Goal: Task Accomplishment & Management: Use online tool/utility

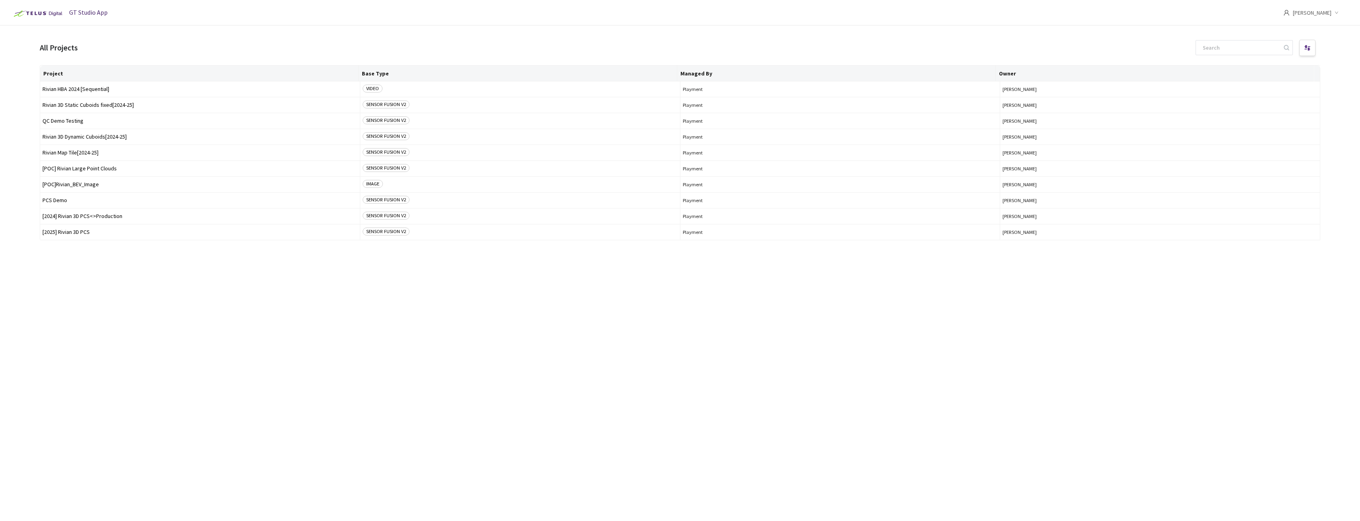
click at [276, 298] on div "Project Base Type Managed By Owner Rivian HBA 2024 [Sequential] VIDEO Playment …" at bounding box center [680, 286] width 1280 height 442
click at [83, 105] on span "Rivian 3D Static Cuboids fixed[2024-25]" at bounding box center [199, 105] width 315 height 6
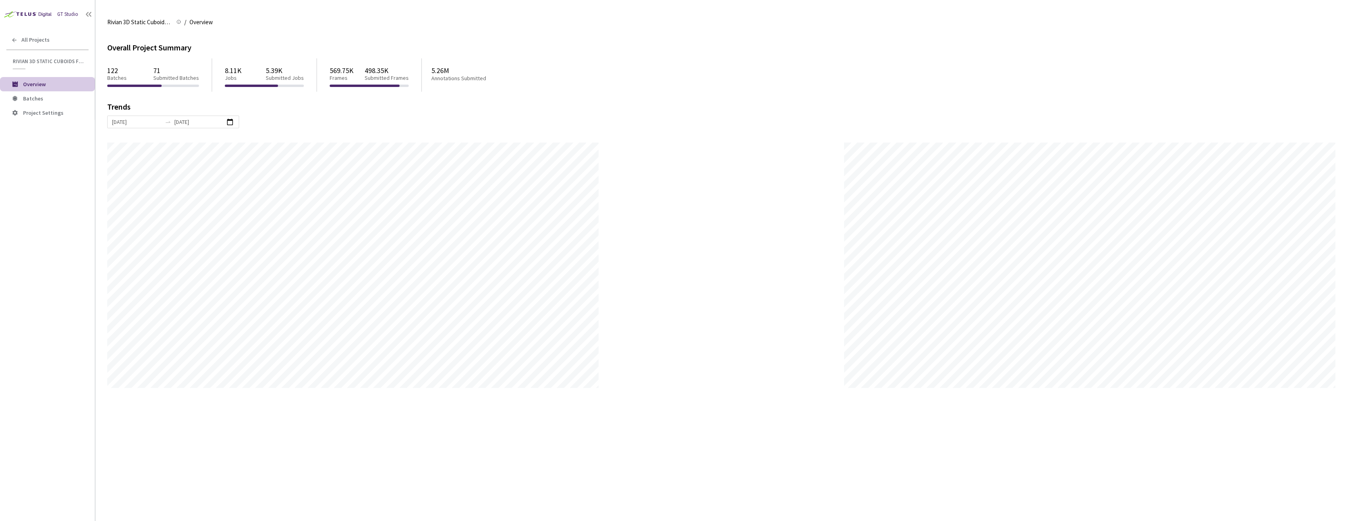
scroll to position [521, 1360]
click at [63, 97] on span "Batches" at bounding box center [56, 98] width 66 height 7
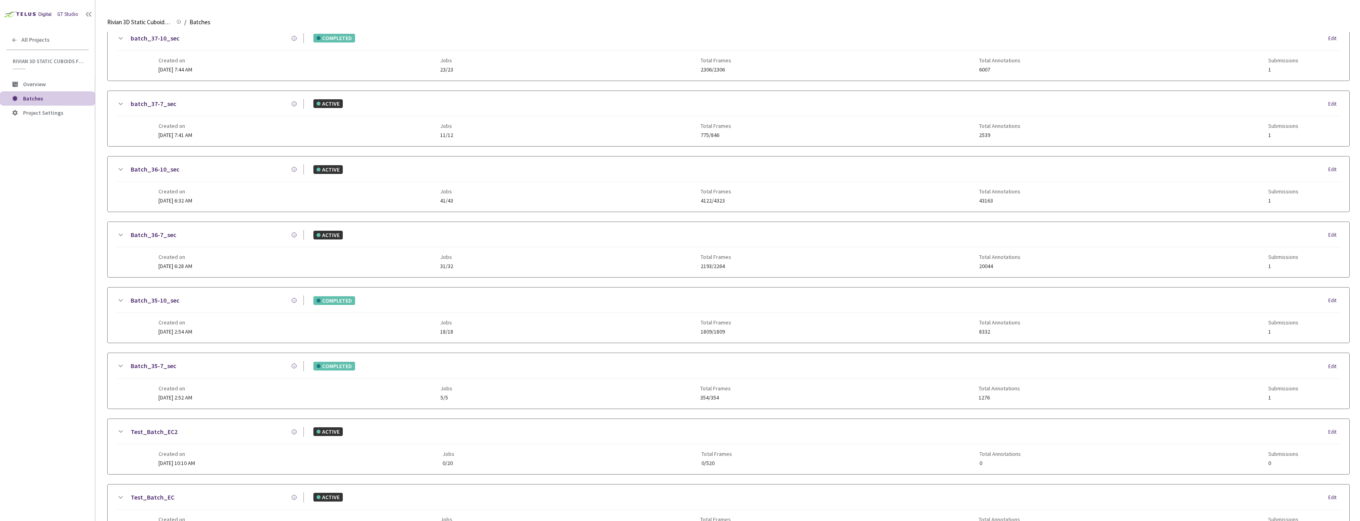
scroll to position [623, 0]
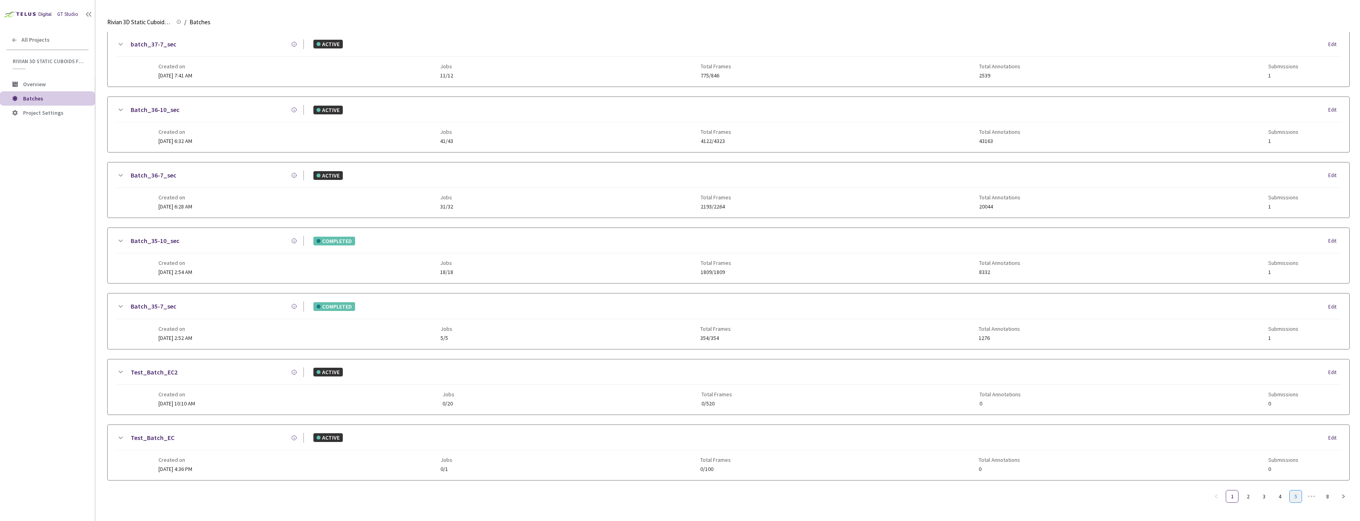
click at [1294, 493] on link "5" at bounding box center [1296, 496] width 12 height 12
click at [1306, 496] on link "7" at bounding box center [1311, 496] width 12 height 12
click at [1288, 495] on ul "1 ••• 4 5 6 7 8" at bounding box center [1280, 496] width 140 height 13
click at [1276, 495] on link "5" at bounding box center [1280, 496] width 12 height 12
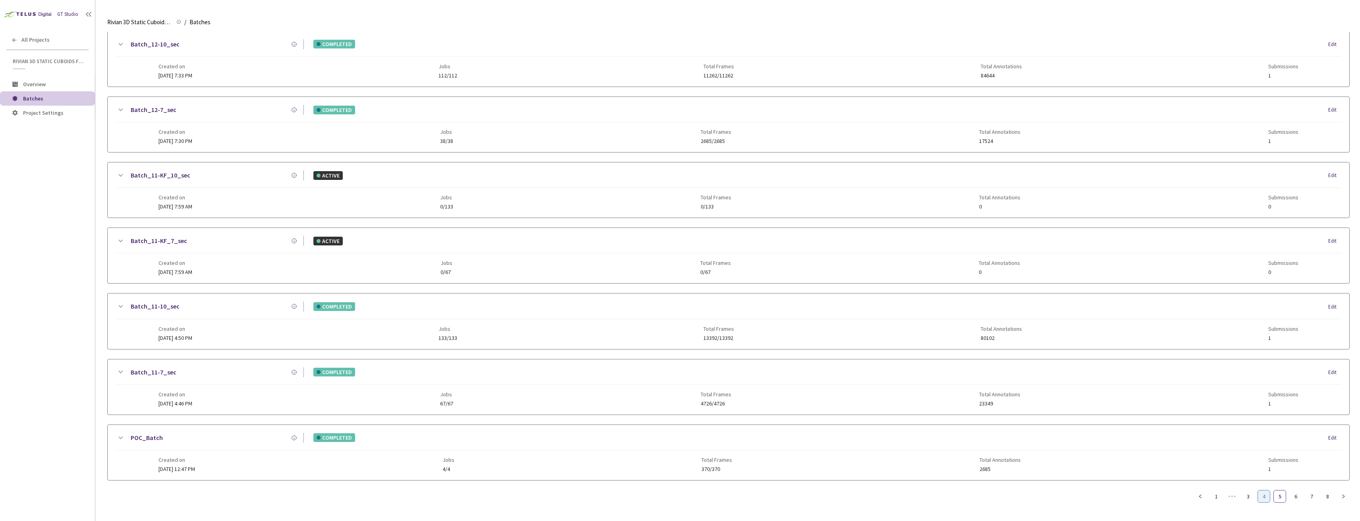
click at [1262, 499] on link "4" at bounding box center [1264, 496] width 12 height 12
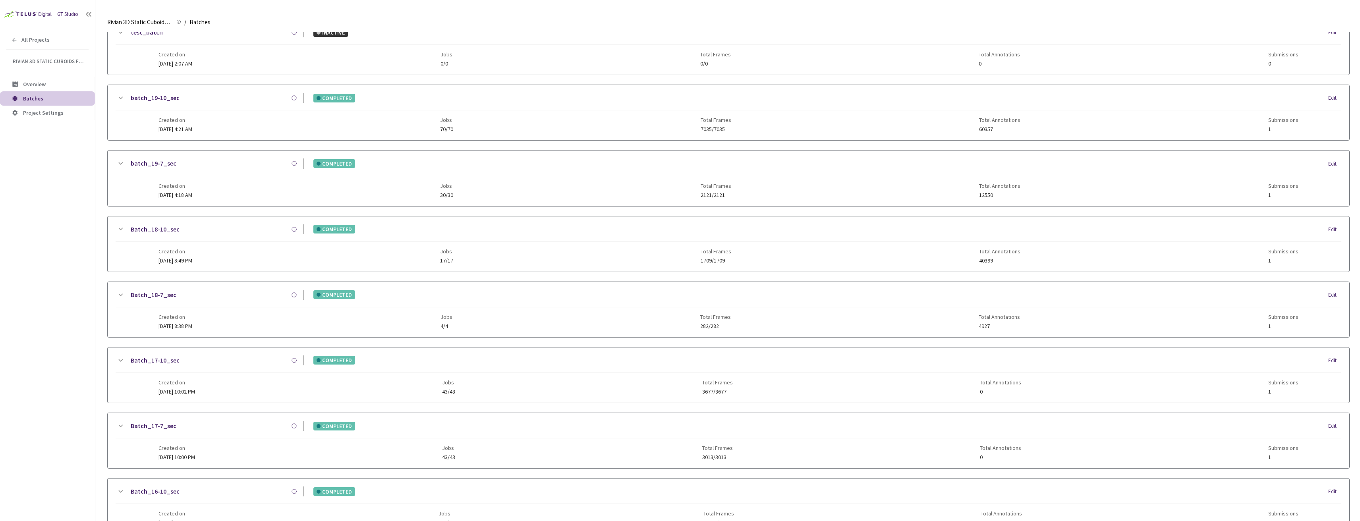
scroll to position [300, 0]
click at [161, 165] on link "batch_19-7_sec" at bounding box center [154, 164] width 46 height 10
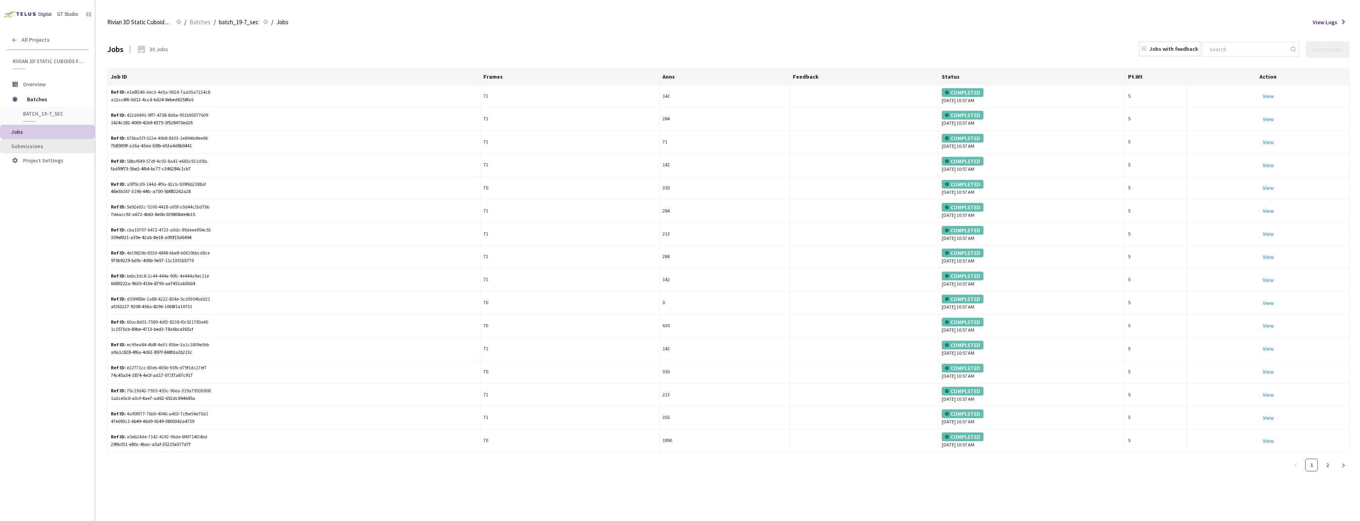
drag, startPoint x: 54, startPoint y: 144, endPoint x: 53, endPoint y: 140, distance: 4.4
click at [54, 141] on li "Submissions" at bounding box center [47, 146] width 95 height 14
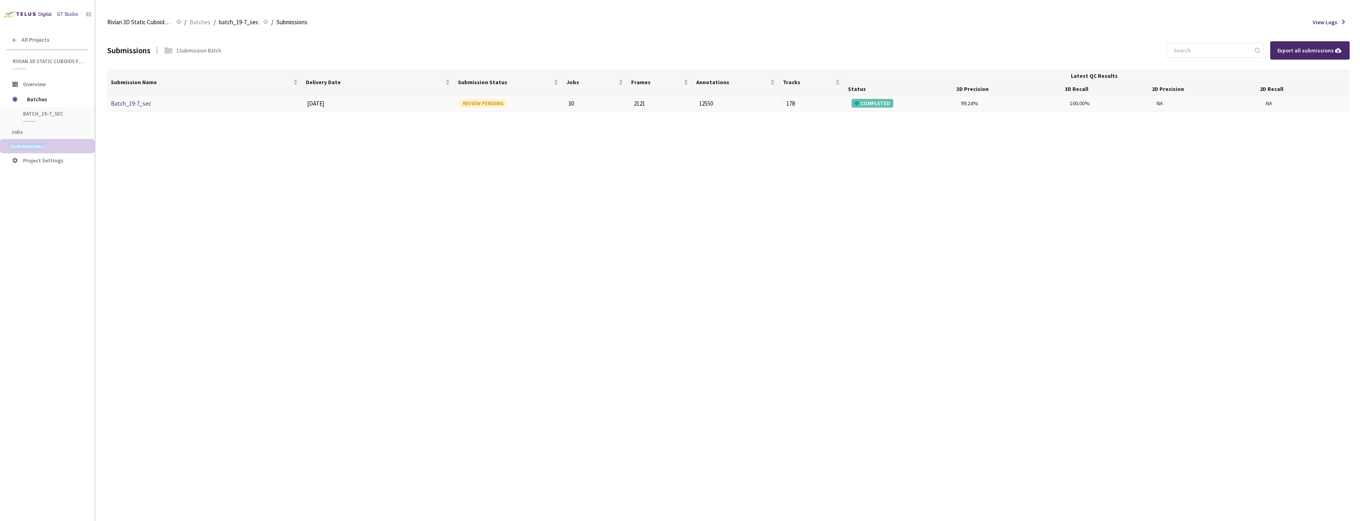
click at [139, 102] on link "Batch_19-7_sec" at bounding box center [131, 104] width 41 height 8
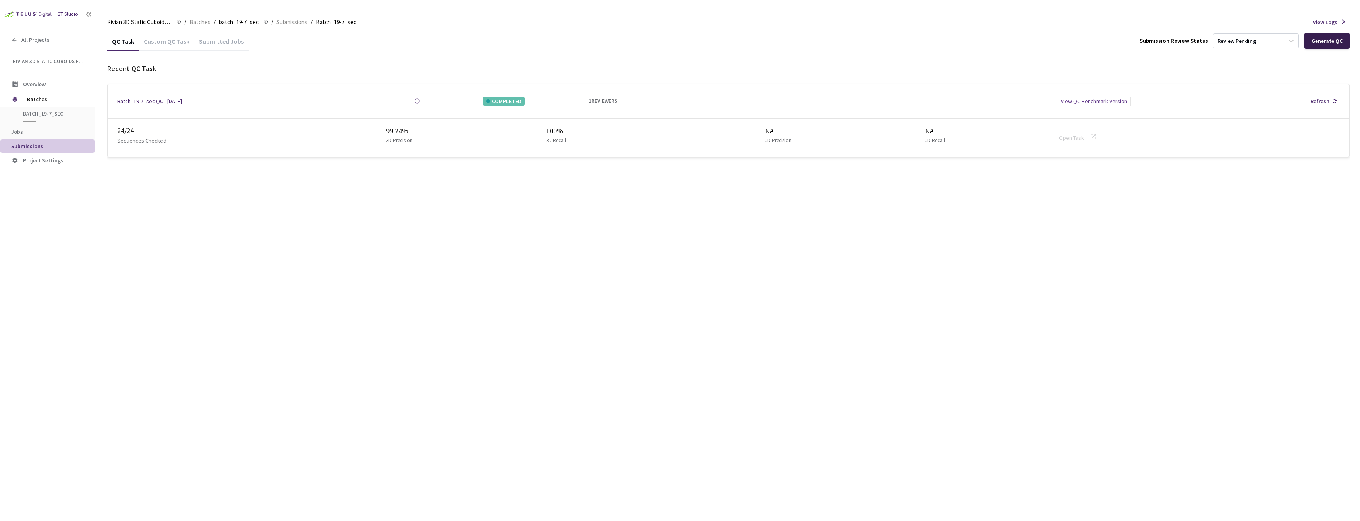
click at [1319, 44] on div "Generate QC" at bounding box center [1326, 41] width 45 height 16
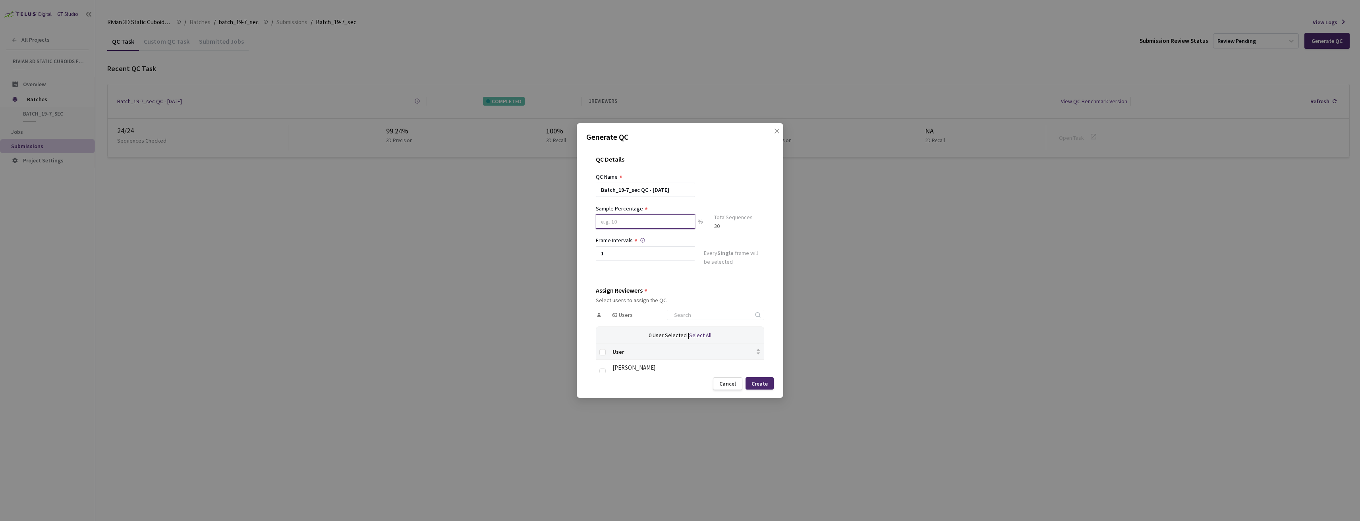
click at [630, 223] on input at bounding box center [645, 221] width 99 height 14
type input "29"
click at [642, 287] on div "QC Details QC Name Batch_19-7_sec QC - [DATE] Sample Percentage 29 % Sample Siz…" at bounding box center [679, 259] width 187 height 226
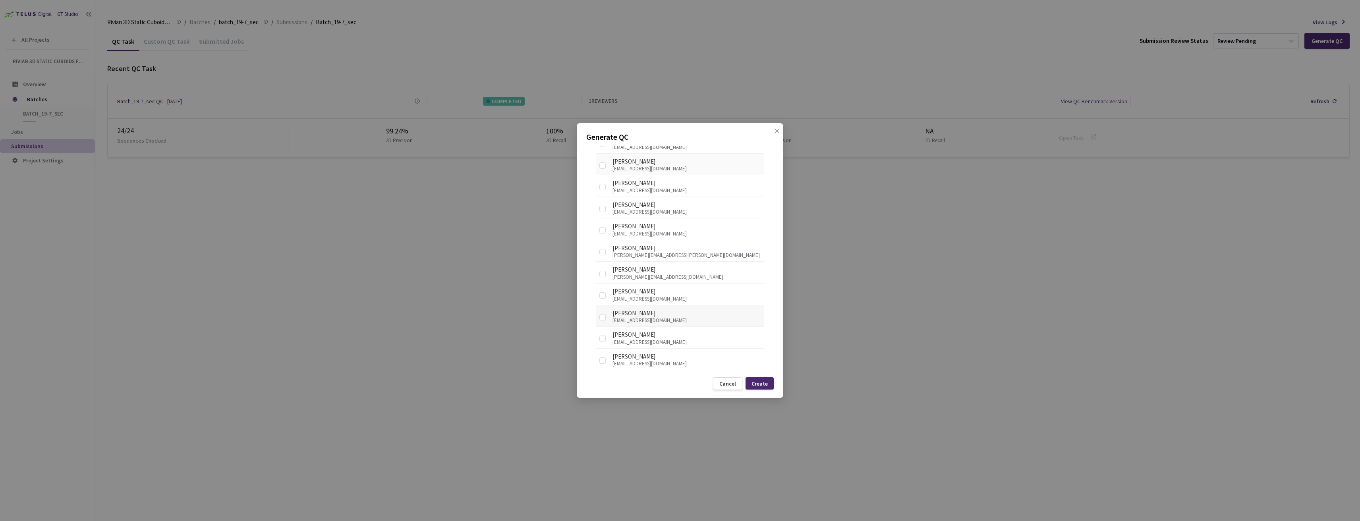
scroll to position [232, 0]
click at [582, 307] on div "Generate QC QC Details QC Name Batch_19-7_sec QC - [DATE] Sample Percentage 29 …" at bounding box center [680, 260] width 207 height 275
click at [601, 167] on input "checkbox" at bounding box center [602, 165] width 6 height 6
checkbox input "true"
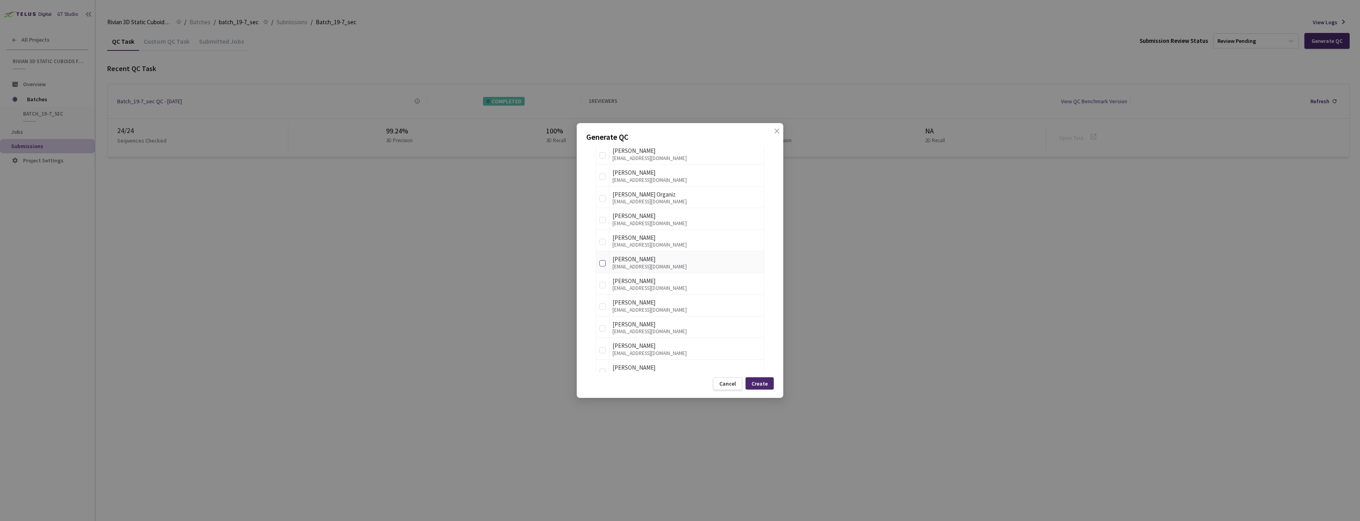
click at [601, 263] on input "checkbox" at bounding box center [602, 263] width 6 height 6
checkbox input "true"
click at [763, 383] on div "Create" at bounding box center [759, 383] width 16 height 6
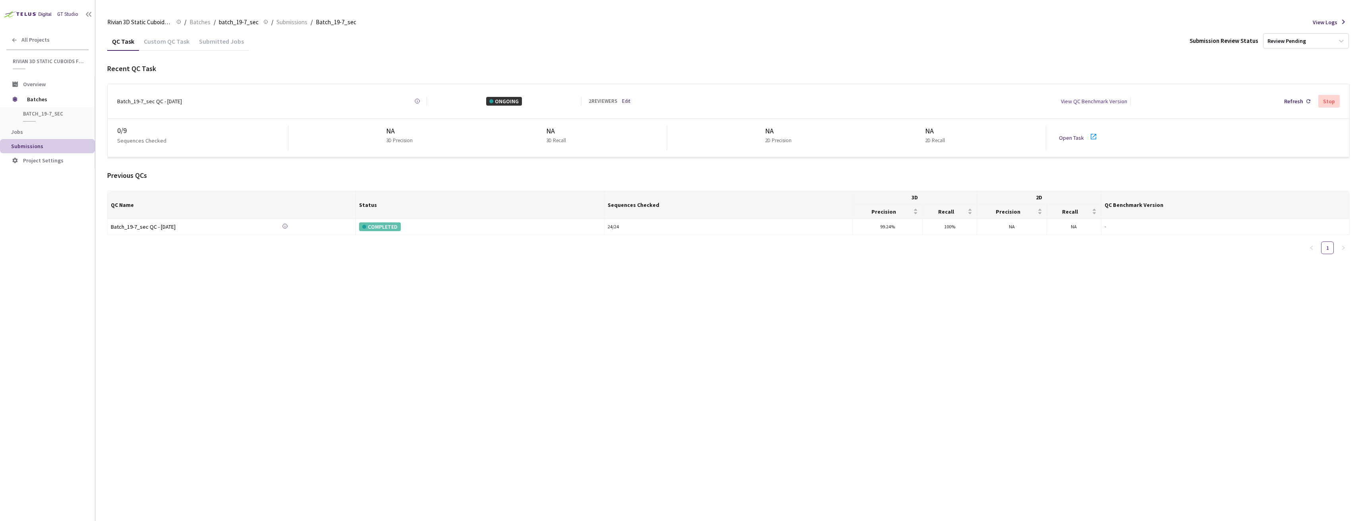
click at [1064, 134] on link "Open Task" at bounding box center [1071, 137] width 25 height 7
